Goal: Task Accomplishment & Management: Complete application form

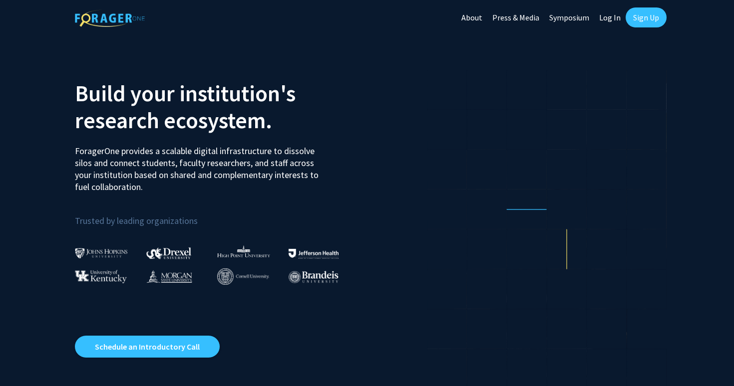
click at [636, 19] on link "Sign Up" at bounding box center [645, 17] width 41 height 20
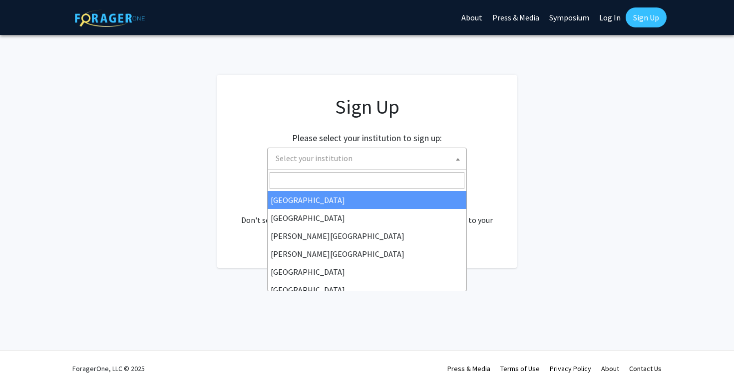
click at [345, 157] on span "Select your institution" at bounding box center [313, 158] width 77 height 10
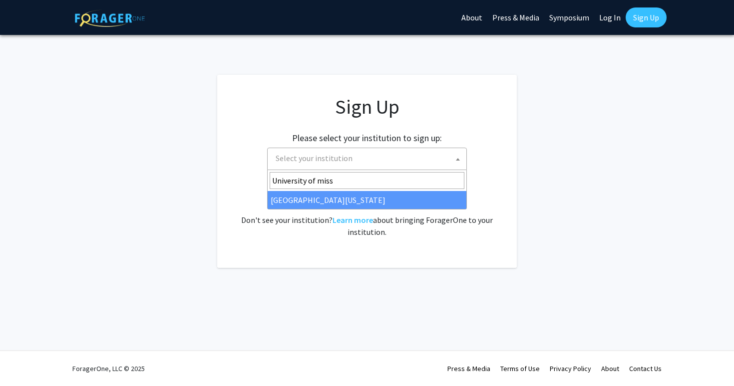
type input "University of miss"
select select "33"
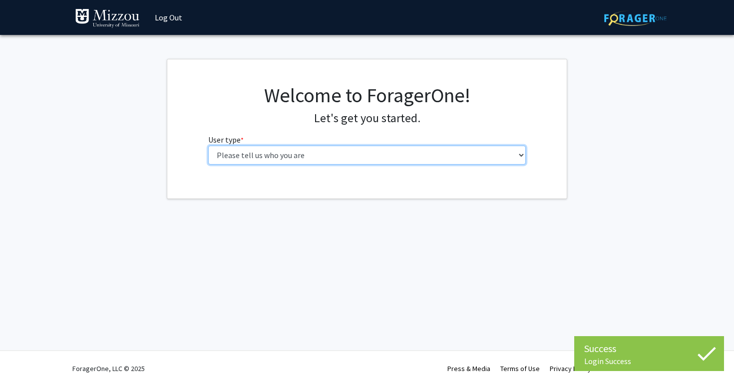
click at [340, 151] on select "Please tell us who you are Undergraduate Student Master's Student Doctoral Cand…" at bounding box center [367, 155] width 318 height 19
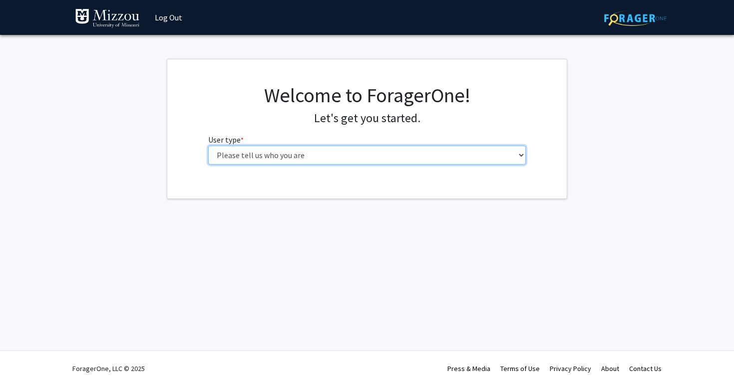
select select "1: undergrad"
click at [208, 146] on select "Please tell us who you are Undergraduate Student Master's Student Doctoral Cand…" at bounding box center [367, 155] width 318 height 19
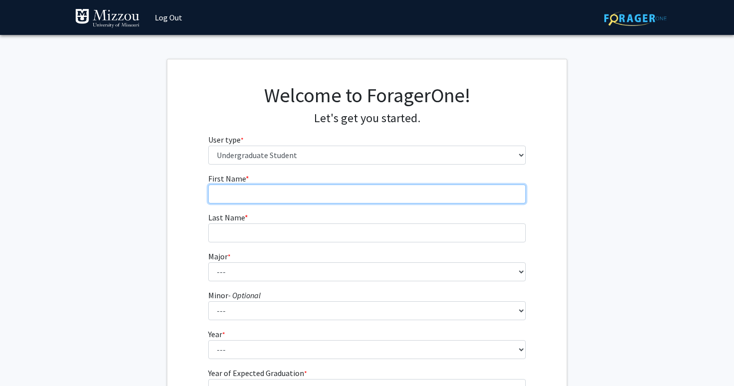
click at [300, 194] on input "First Name * required" at bounding box center [367, 194] width 318 height 19
type input "[PERSON_NAME]"
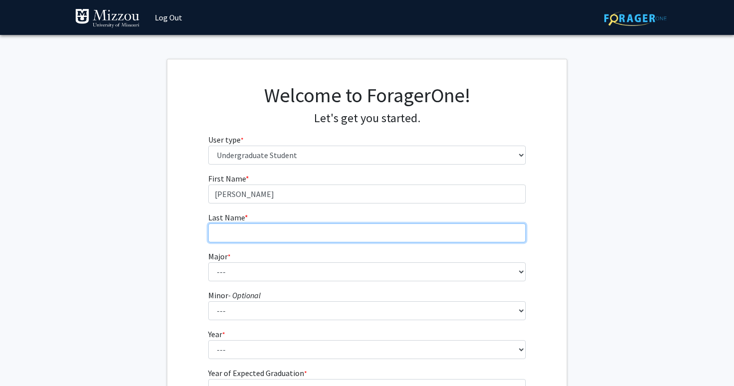
click at [239, 231] on input "Last Name * required" at bounding box center [367, 233] width 318 height 19
type input "[PERSON_NAME]"
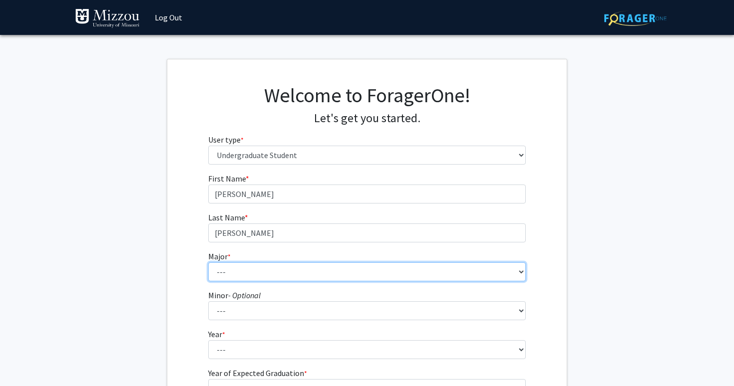
click at [224, 262] on select "--- Agribusiness Management Agricultural Education Agricultural Education: Comm…" at bounding box center [367, 271] width 318 height 19
select select "135: 2628"
click at [208, 262] on select "--- Agribusiness Management Agricultural Education Agricultural Education: Comm…" at bounding box center [367, 271] width 318 height 19
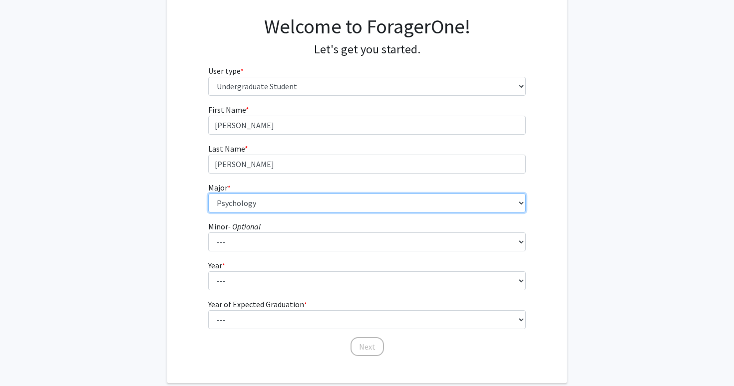
scroll to position [69, 0]
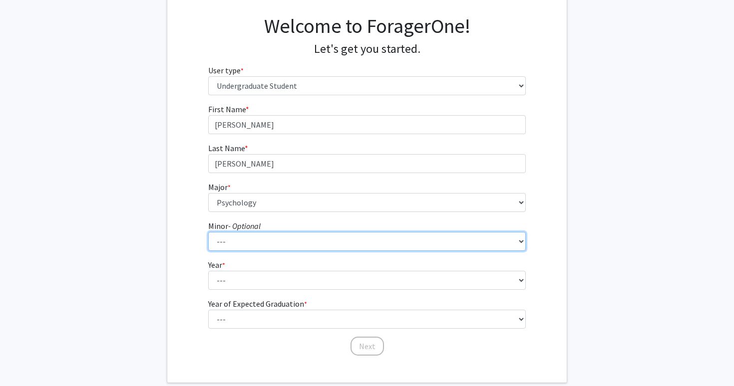
click at [260, 242] on select "--- Accountancy Aerospace Engineering Aerospace Studies Agribusiness Management…" at bounding box center [367, 241] width 318 height 19
select select "20: 1976"
click at [208, 232] on select "--- Accountancy Aerospace Engineering Aerospace Studies Agribusiness Management…" at bounding box center [367, 241] width 318 height 19
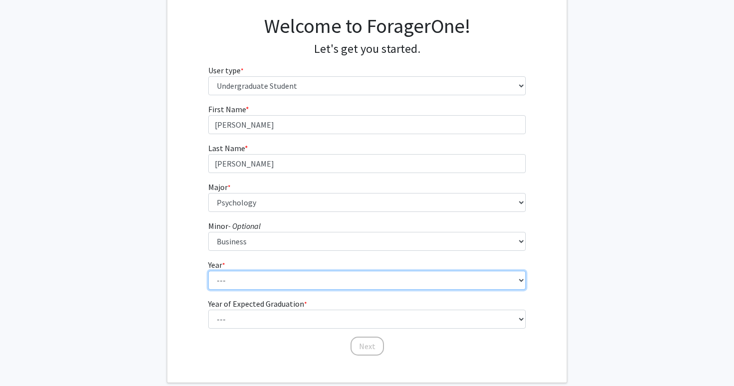
click at [244, 276] on select "--- First-year Sophomore Junior Senior Postbaccalaureate Certificate" at bounding box center [367, 280] width 318 height 19
select select "2: sophomore"
click at [208, 271] on select "--- First-year Sophomore Junior Senior Postbaccalaureate Certificate" at bounding box center [367, 280] width 318 height 19
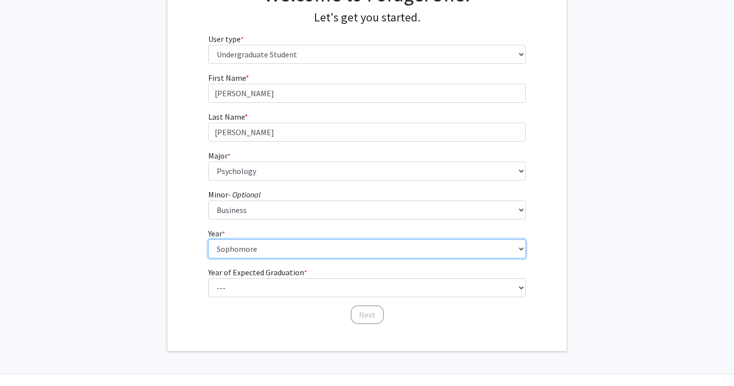
scroll to position [106, 0]
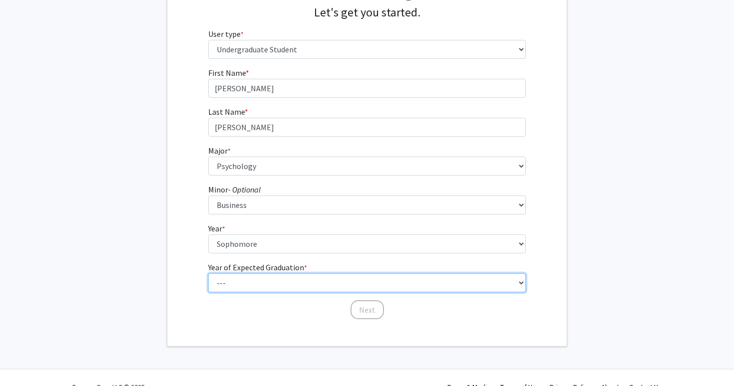
click at [241, 285] on select "--- 2025 2026 2027 2028 2029 2030 2031 2032 2033 2034" at bounding box center [367, 282] width 318 height 19
select select "4: 2028"
click at [208, 273] on select "--- 2025 2026 2027 2028 2029 2030 2031 2032 2033 2034" at bounding box center [367, 282] width 318 height 19
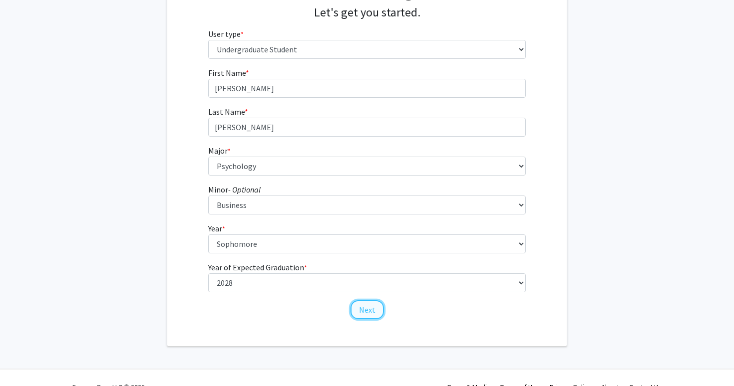
click at [366, 312] on button "Next" at bounding box center [366, 309] width 33 height 19
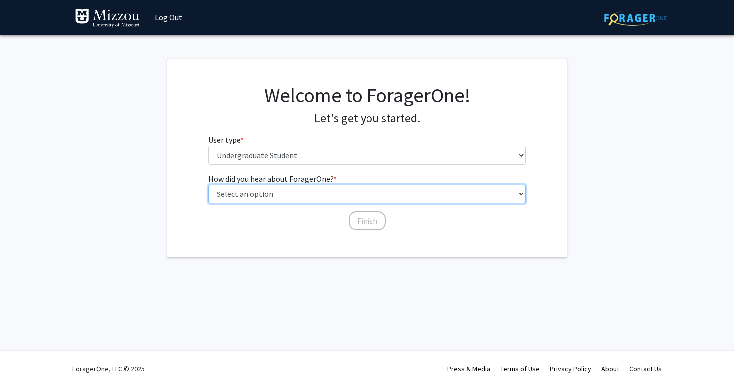
click at [317, 201] on select "Select an option Peer/student recommendation Faculty/staff recommendation Unive…" at bounding box center [367, 194] width 318 height 19
select select "2: faculty_recommendation"
click at [208, 185] on select "Select an option Peer/student recommendation Faculty/staff recommendation Unive…" at bounding box center [367, 194] width 318 height 19
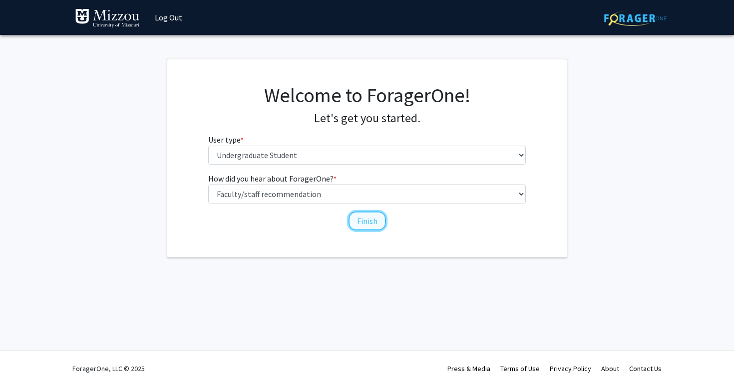
click at [359, 218] on button "Finish" at bounding box center [366, 221] width 37 height 19
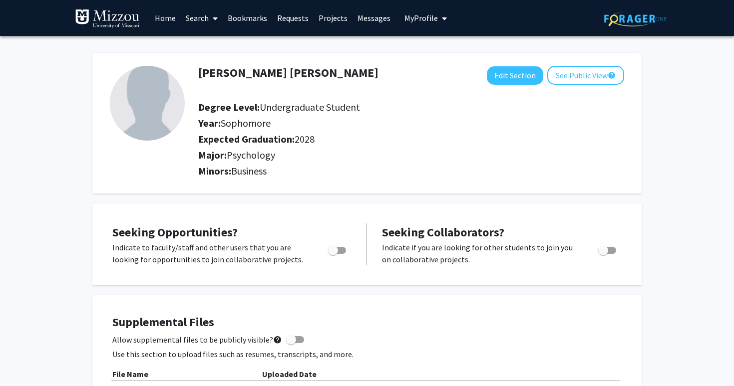
click at [188, 16] on link "Search" at bounding box center [202, 17] width 42 height 35
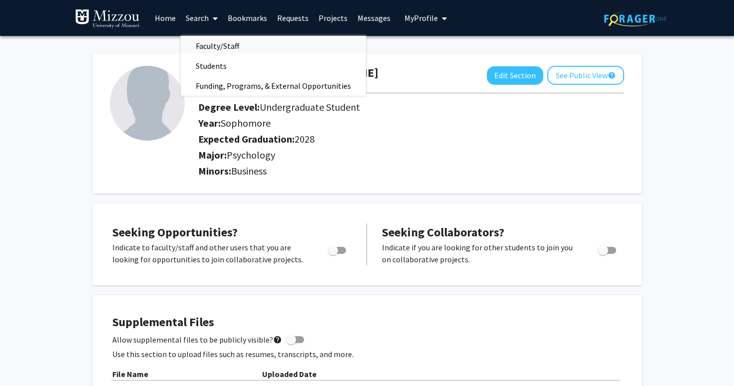
click at [212, 40] on span "Faculty/Staff" at bounding box center [217, 46] width 73 height 20
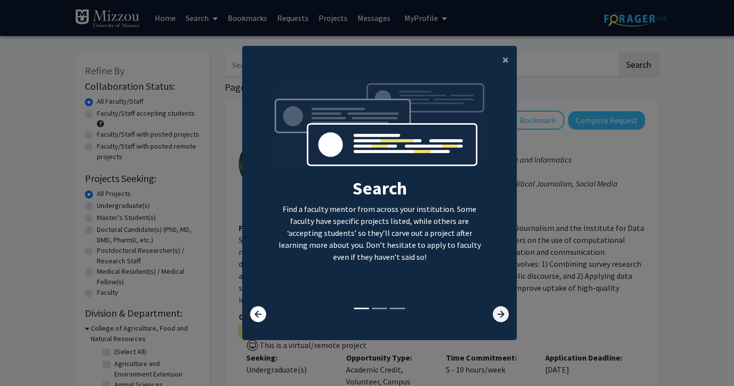
click at [502, 318] on icon at bounding box center [501, 314] width 16 height 16
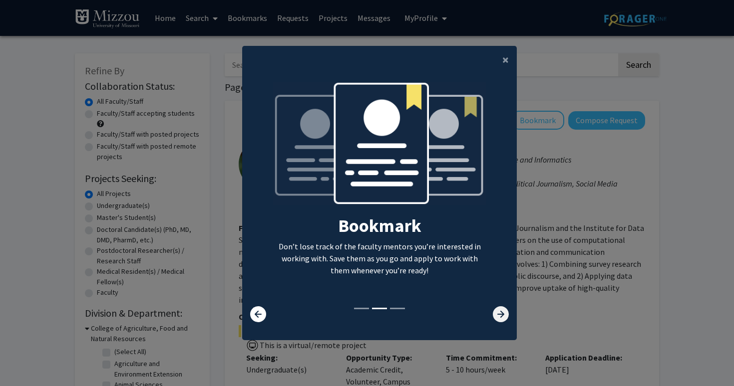
click at [502, 318] on icon at bounding box center [501, 314] width 16 height 16
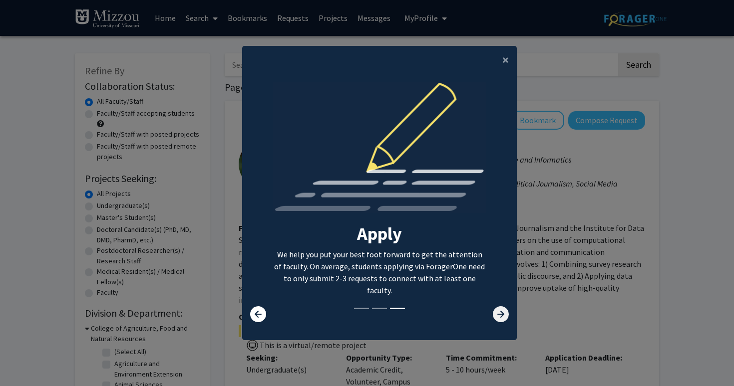
click at [502, 318] on icon at bounding box center [501, 314] width 16 height 16
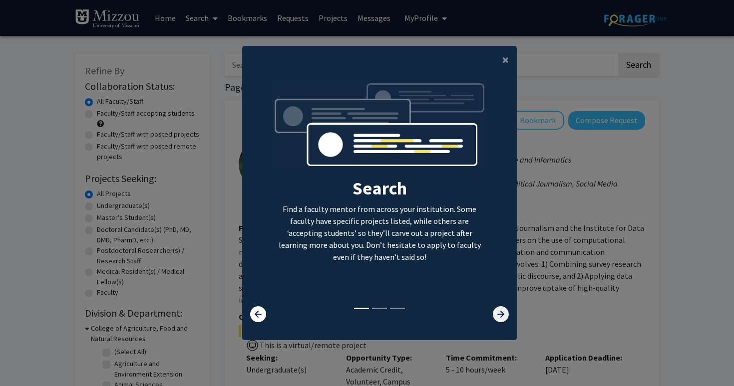
click at [502, 318] on icon at bounding box center [501, 314] width 16 height 16
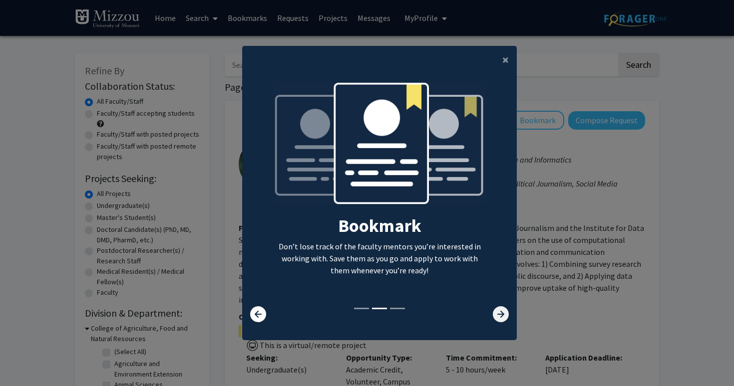
click at [502, 318] on icon at bounding box center [501, 314] width 16 height 16
click at [508, 58] on span "×" at bounding box center [505, 59] width 6 height 15
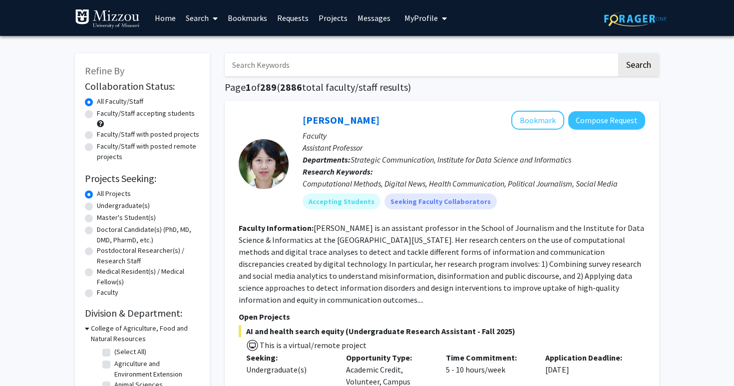
click at [463, 53] on input "Search Keywords" at bounding box center [421, 64] width 392 height 23
type input "D"
type input "[PERSON_NAME]"
click at [618, 53] on button "Search" at bounding box center [638, 64] width 41 height 23
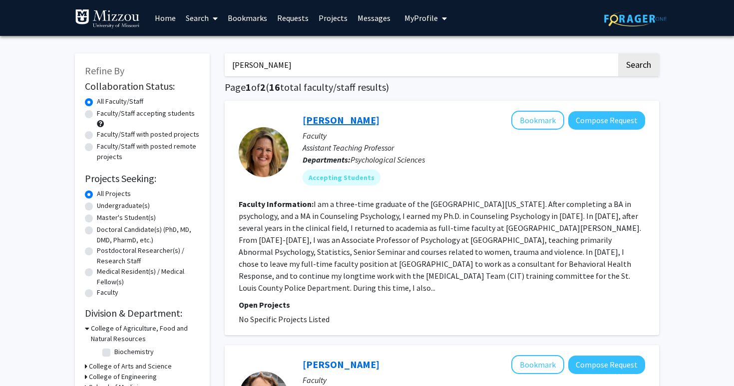
click at [323, 119] on link "[PERSON_NAME]" at bounding box center [340, 120] width 77 height 12
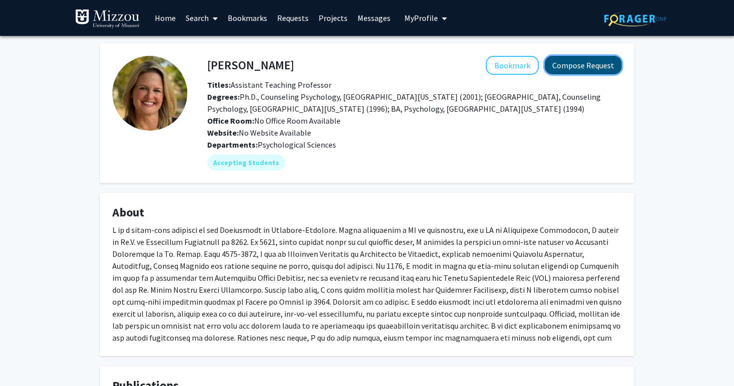
click at [572, 70] on button "Compose Request" at bounding box center [582, 65] width 77 height 18
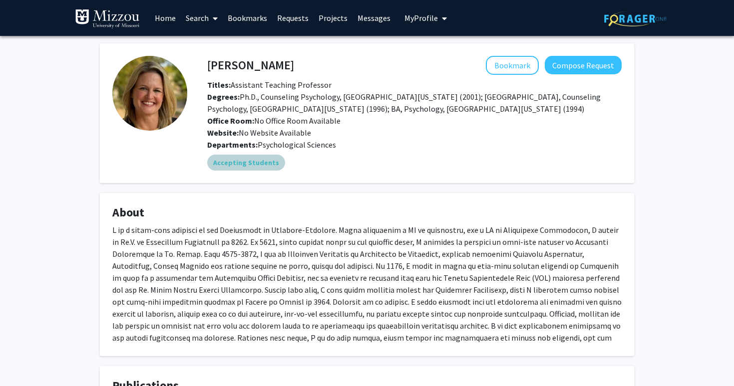
click at [249, 169] on mat-chip "Accepting Students" at bounding box center [246, 163] width 78 height 16
click at [253, 170] on mat-chip "Accepting Students" at bounding box center [246, 163] width 78 height 16
click at [180, 90] on img at bounding box center [149, 93] width 75 height 75
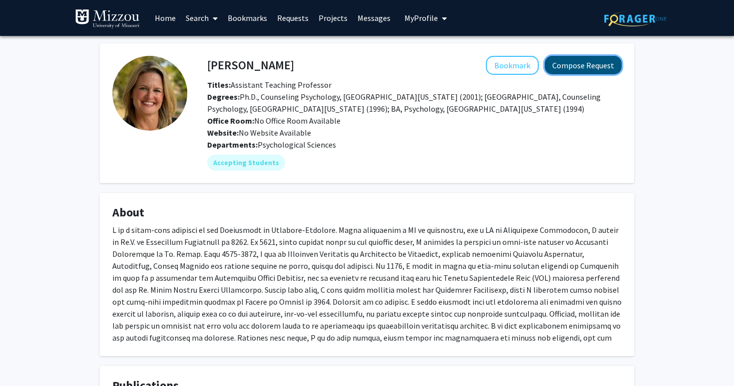
click at [593, 71] on button "Compose Request" at bounding box center [582, 65] width 77 height 18
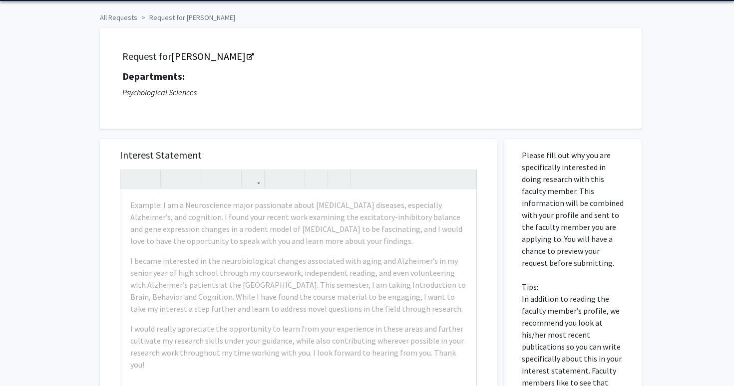
scroll to position [35, 0]
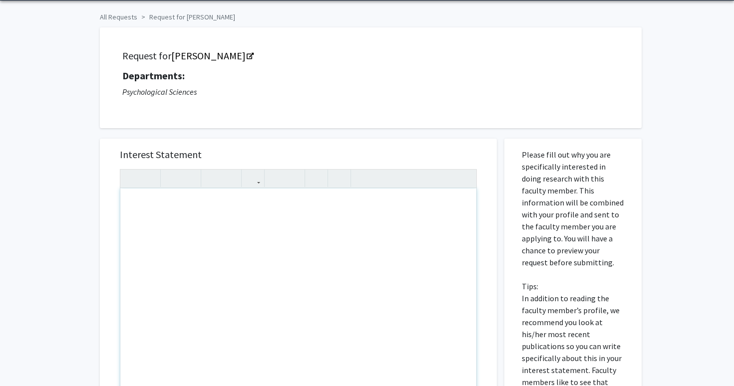
click at [326, 215] on div "Note to users with screen readers: Please press Alt+0 or Option+0 to deactivate…" at bounding box center [298, 303] width 356 height 229
click at [295, 205] on div "Note to users with screen readers: Please press Alt+0 or Option+0 to deactivate…" at bounding box center [298, 303] width 356 height 229
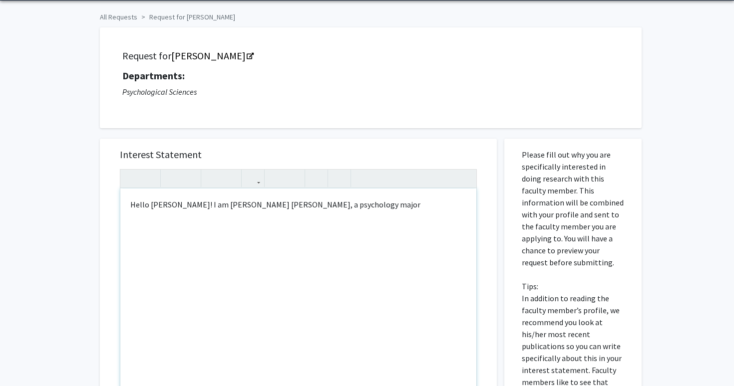
click at [282, 205] on p "Hello [PERSON_NAME]! I am [PERSON_NAME] [PERSON_NAME], a psychology major" at bounding box center [298, 205] width 336 height 12
click at [354, 204] on p "Hello [PERSON_NAME]! I am [PERSON_NAME] [PERSON_NAME], a Psychology major" at bounding box center [298, 205] width 336 height 12
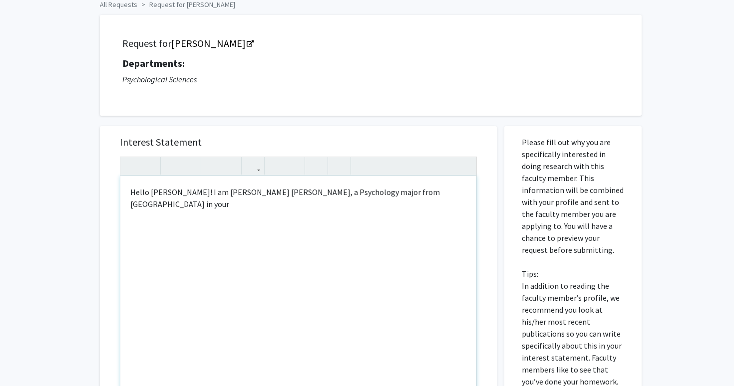
scroll to position [48, 0]
type textarea "<p>Hello [PERSON_NAME]! I am [PERSON_NAME] [PERSON_NAME], a Psychology major fr…"
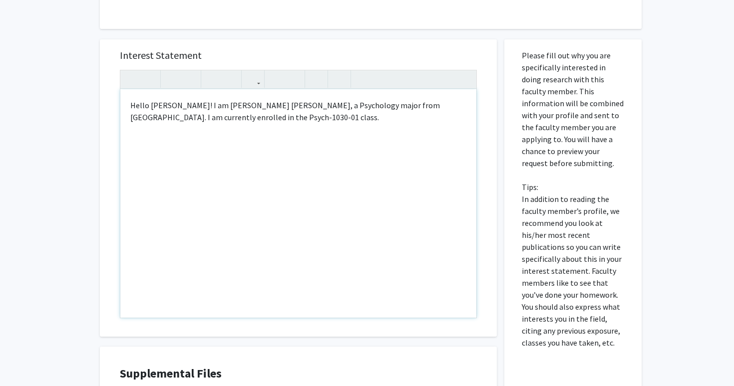
scroll to position [281, 0]
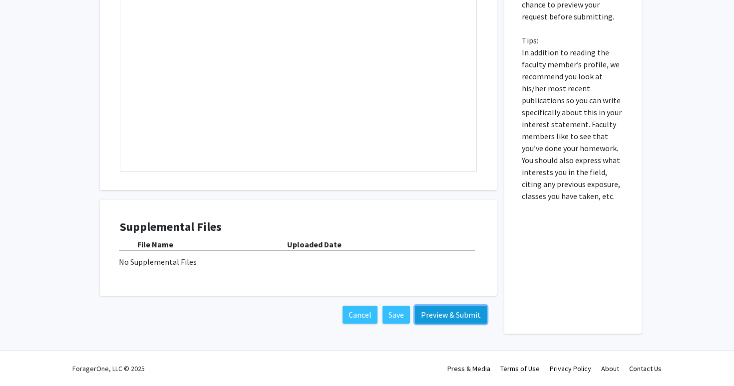
click at [441, 314] on button "Preview & Submit" at bounding box center [451, 315] width 72 height 18
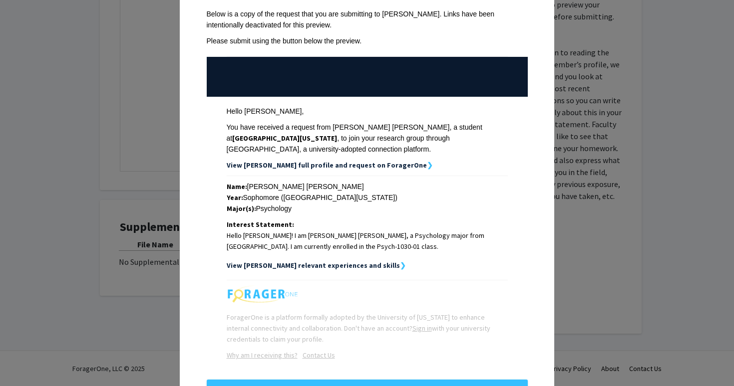
scroll to position [0, 0]
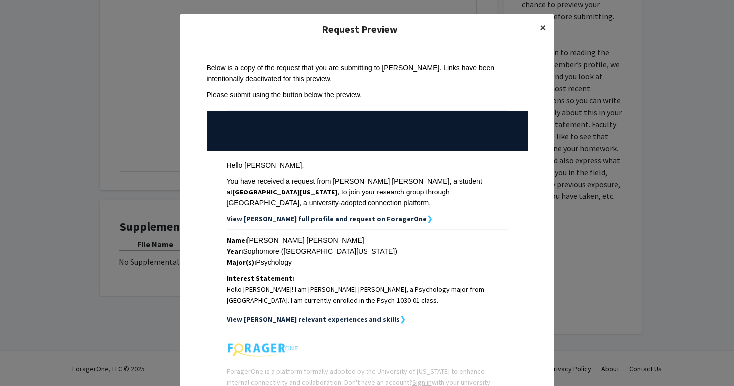
click at [539, 25] on button "×" at bounding box center [542, 28] width 22 height 28
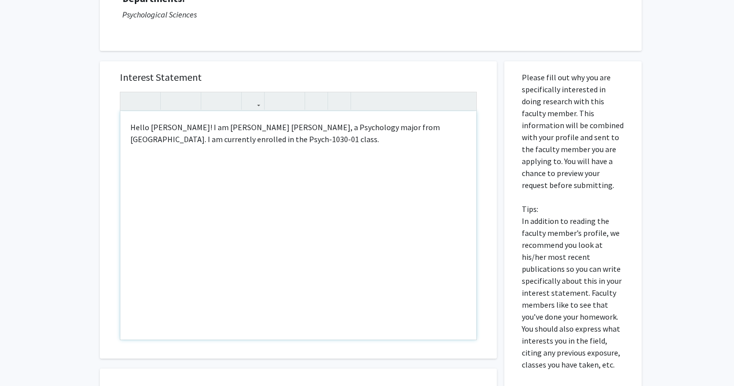
scroll to position [108, 0]
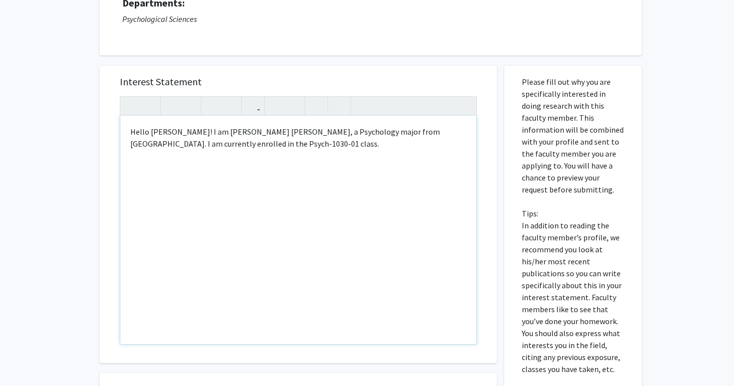
click at [253, 146] on p "Hello [PERSON_NAME]! I am [PERSON_NAME] [PERSON_NAME], a Psychology major from …" at bounding box center [298, 138] width 336 height 24
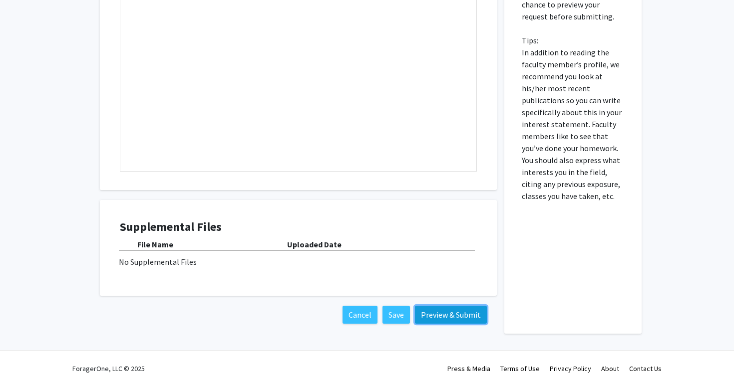
click at [459, 321] on button "Preview & Submit" at bounding box center [451, 315] width 72 height 18
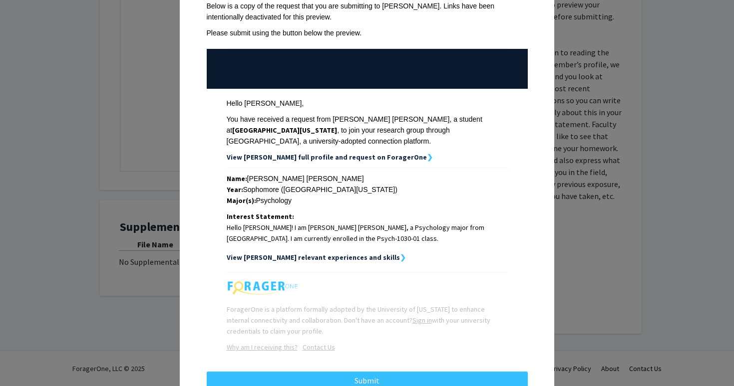
scroll to position [91, 0]
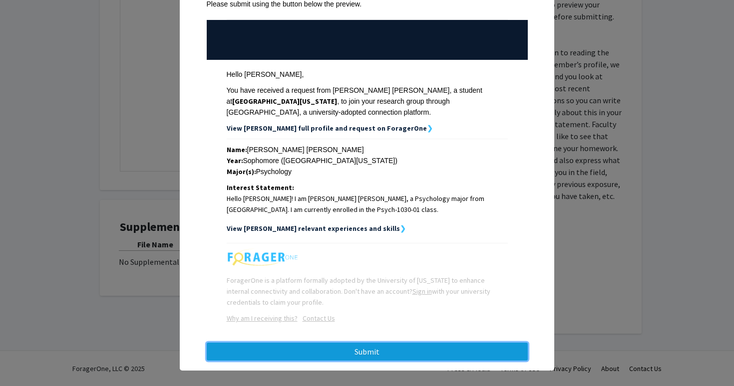
click at [431, 346] on button "Submit" at bounding box center [367, 352] width 321 height 18
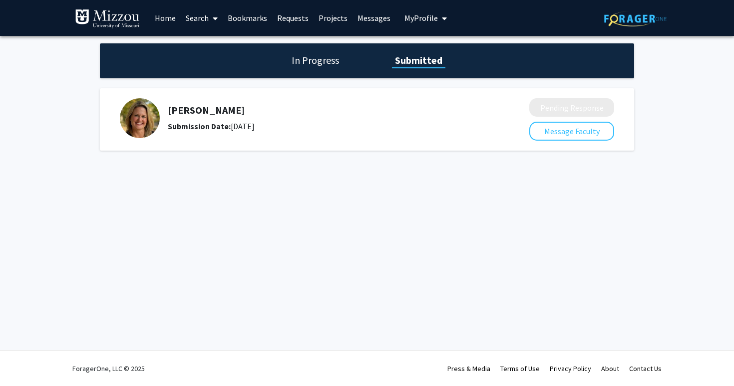
click at [144, 113] on img at bounding box center [140, 118] width 40 height 40
click at [188, 109] on h5 "[PERSON_NAME]" at bounding box center [322, 110] width 308 height 12
click at [221, 120] on div "[PERSON_NAME] Submission Date: [DATE]" at bounding box center [322, 118] width 308 height 28
click at [208, 131] on div "Submission Date: [DATE]" at bounding box center [322, 126] width 308 height 12
click at [208, 111] on h5 "[PERSON_NAME]" at bounding box center [322, 110] width 308 height 12
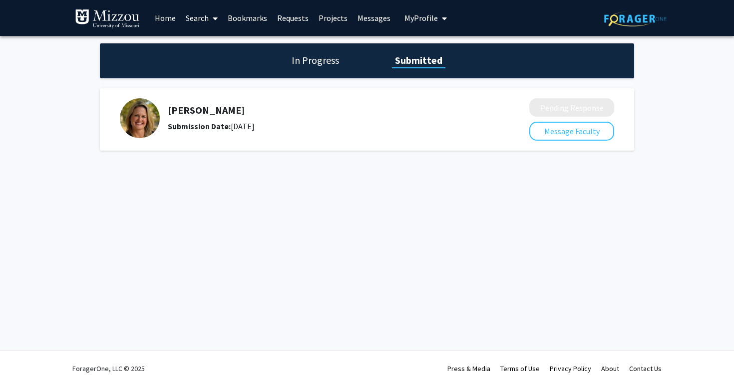
click at [327, 48] on div "In Progress Submitted" at bounding box center [367, 60] width 534 height 35
click at [321, 62] on h1 "In Progress" at bounding box center [314, 60] width 53 height 14
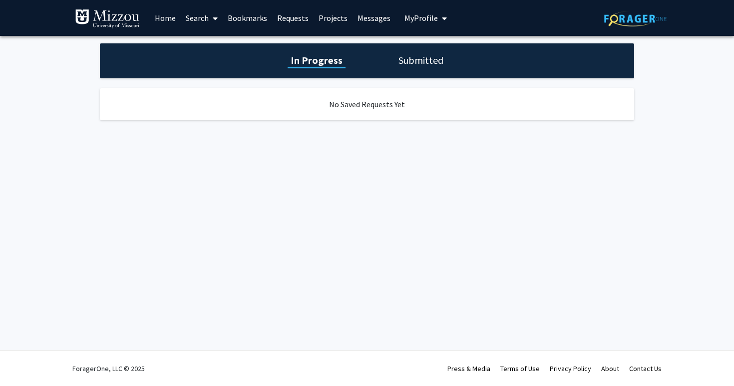
click at [416, 67] on h1 "Submitted" at bounding box center [420, 60] width 51 height 14
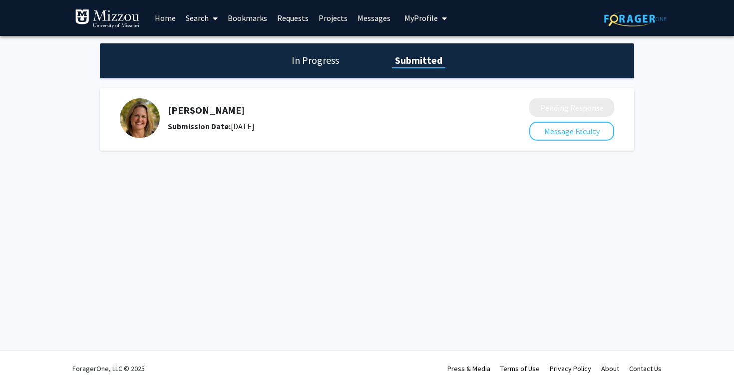
click at [198, 18] on link "Search" at bounding box center [202, 17] width 42 height 35
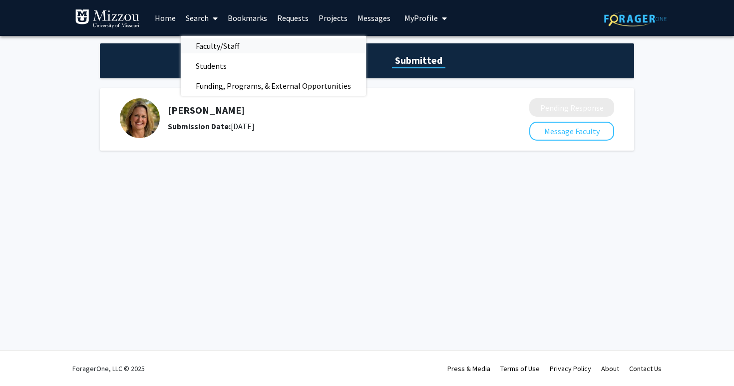
click at [209, 44] on span "Faculty/Staff" at bounding box center [217, 46] width 73 height 20
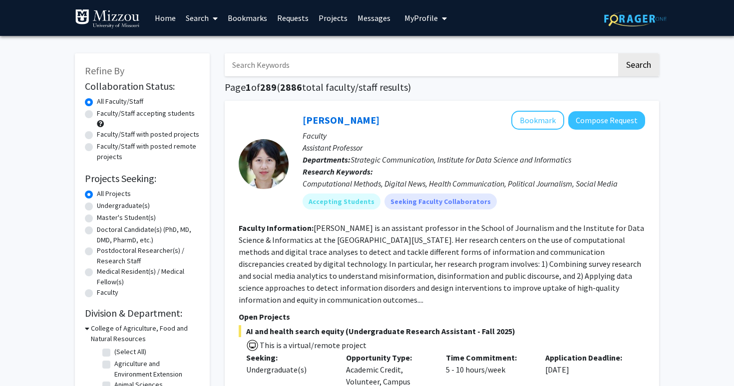
click at [268, 68] on input "Search Keywords" at bounding box center [421, 64] width 392 height 23
type input "K"
type input "[PERSON_NAME]"
click at [618, 53] on button "Search" at bounding box center [638, 64] width 41 height 23
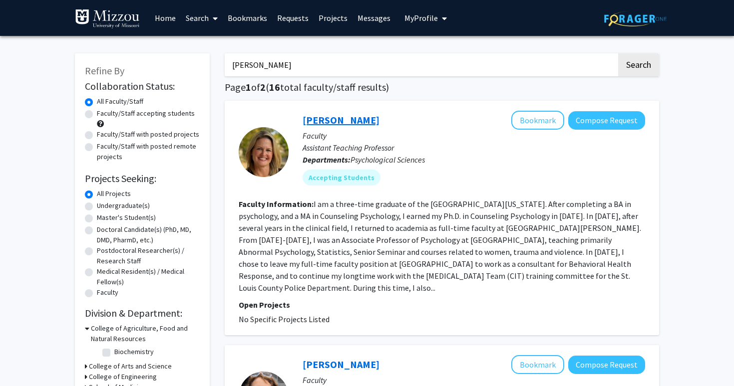
click at [314, 115] on link "[PERSON_NAME]" at bounding box center [340, 120] width 77 height 12
